Goal: Information Seeking & Learning: Learn about a topic

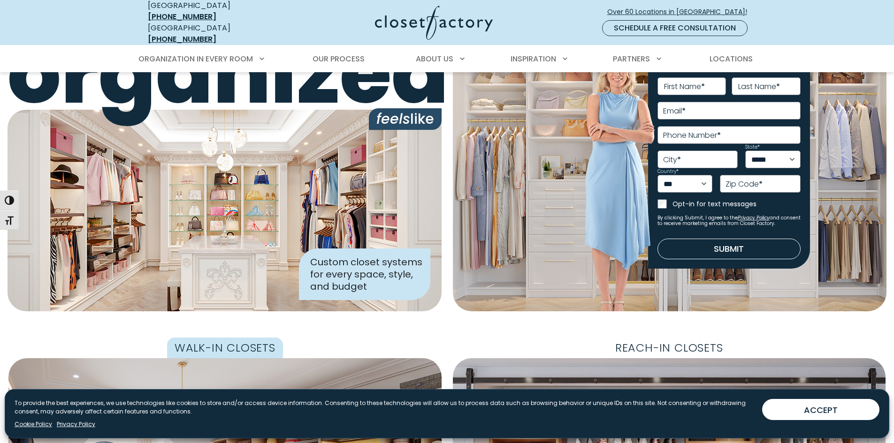
scroll to position [94, 0]
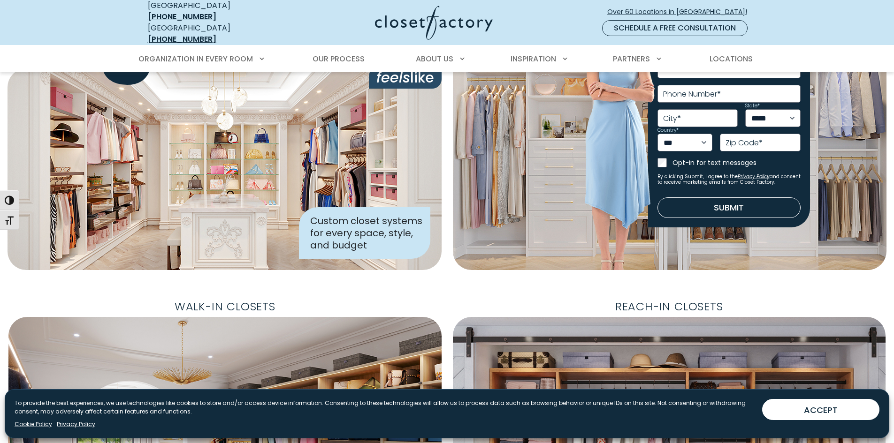
click at [891, 346] on div "Walk-In Closets Reach-In Closets" at bounding box center [447, 449] width 894 height 304
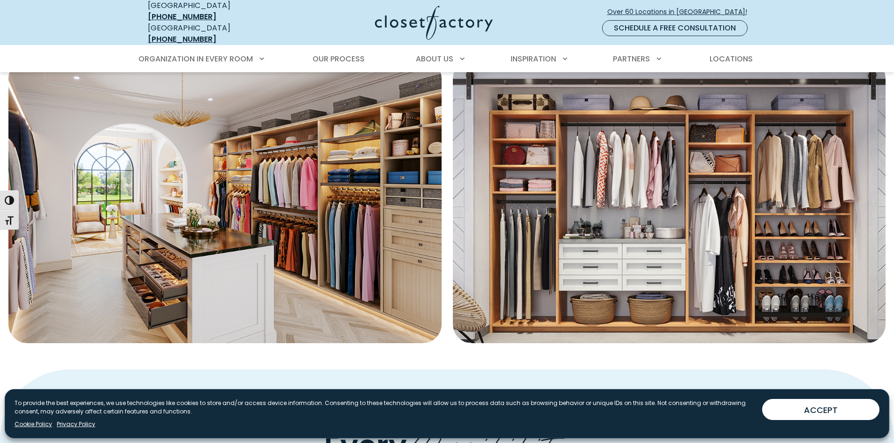
scroll to position [375, 0]
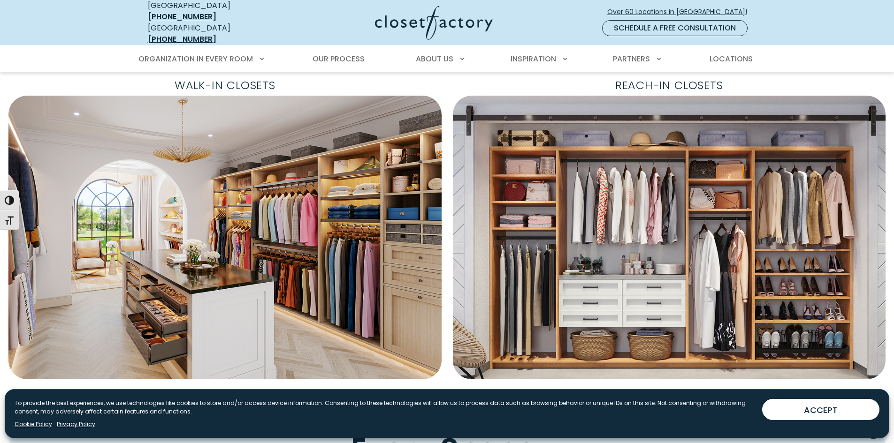
scroll to position [310, 0]
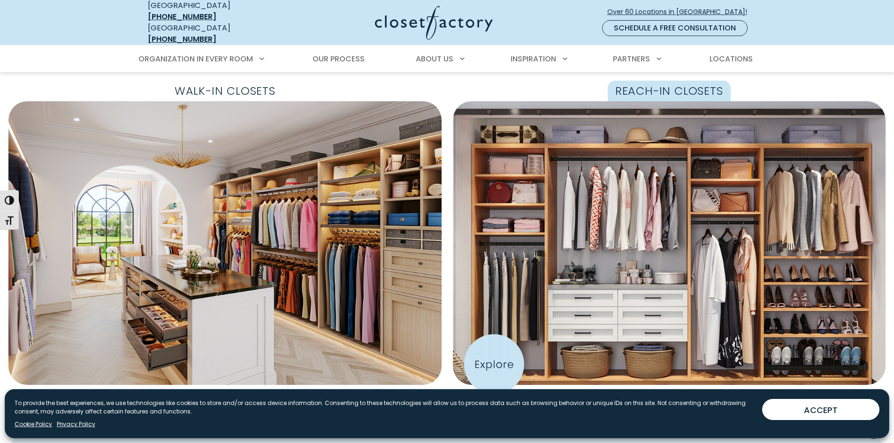
click at [494, 365] on img "Featured Images" at bounding box center [669, 243] width 476 height 312
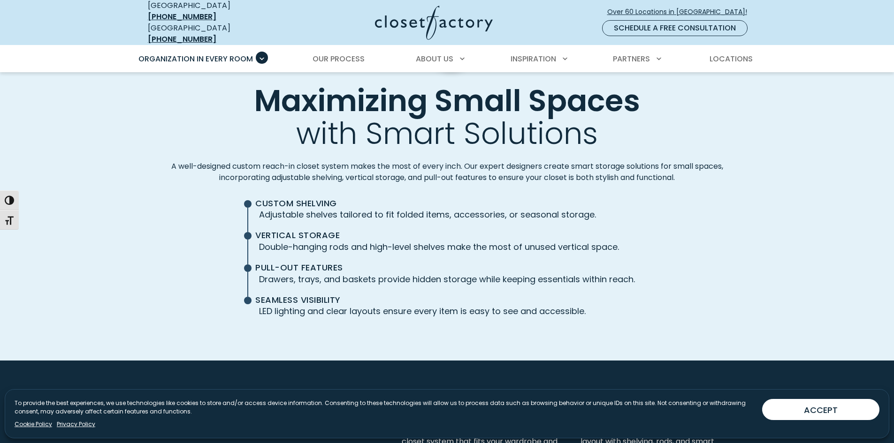
scroll to position [2205, 0]
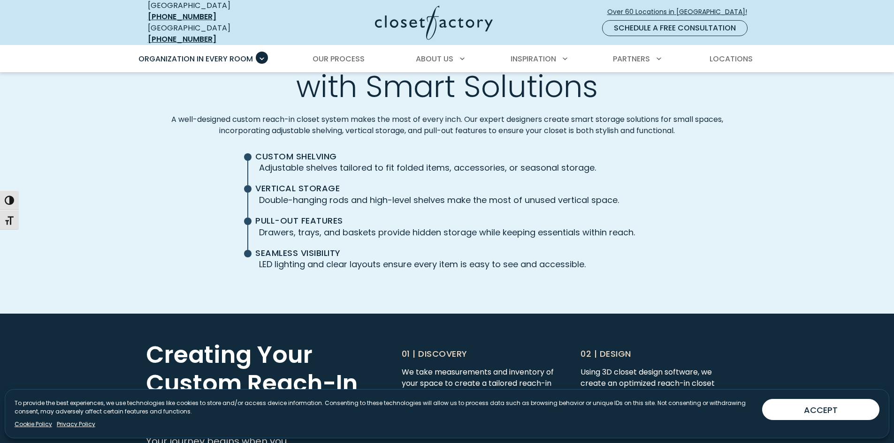
click at [312, 153] on span "Custom Shelving" at bounding box center [443, 157] width 376 height 10
click at [255, 183] on span "Vertical Storage" at bounding box center [443, 188] width 376 height 10
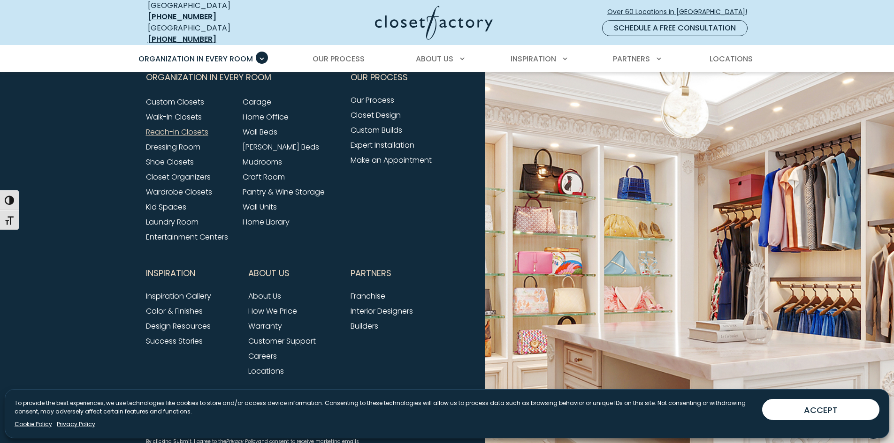
scroll to position [3115, 0]
